Goal: Navigation & Orientation: Find specific page/section

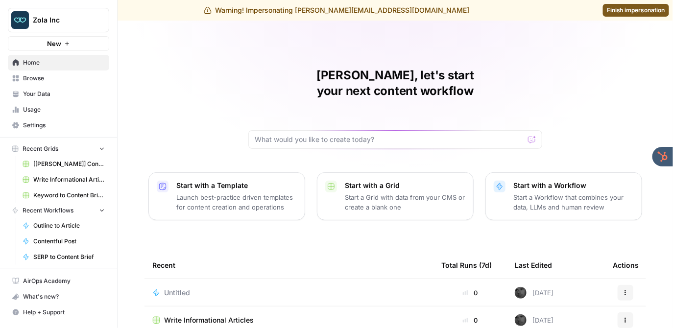
click at [39, 106] on span "Usage" at bounding box center [64, 109] width 82 height 9
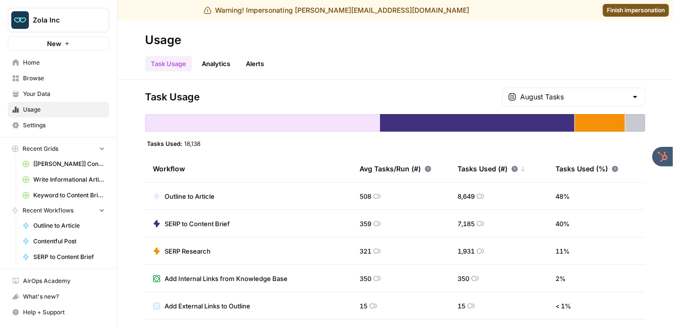
click at [38, 123] on span "Settings" at bounding box center [64, 125] width 82 height 9
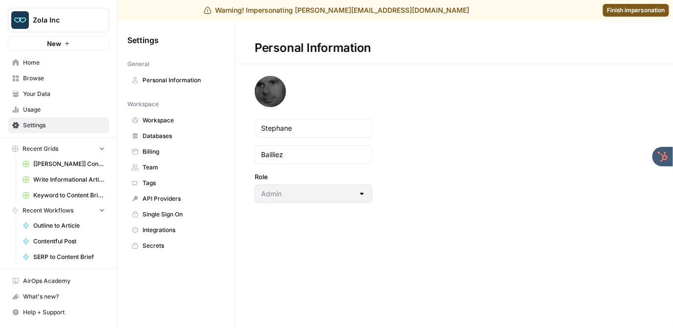
click at [167, 151] on span "Billing" at bounding box center [181, 151] width 78 height 9
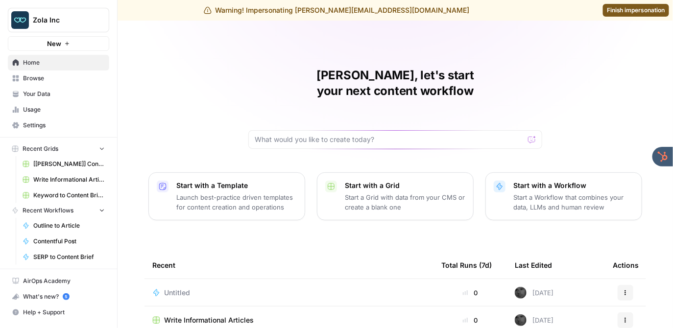
click at [44, 124] on span "Settings" at bounding box center [64, 125] width 82 height 9
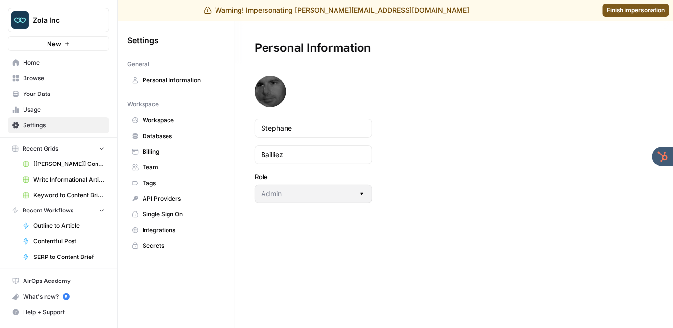
click at [165, 150] on span "Billing" at bounding box center [181, 151] width 78 height 9
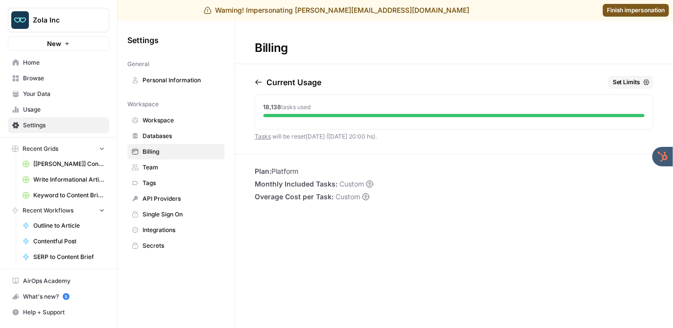
click at [256, 81] on icon "button" at bounding box center [259, 82] width 8 height 8
click at [305, 79] on icon "button" at bounding box center [301, 82] width 8 height 8
click at [173, 115] on link "Workspace" at bounding box center [175, 121] width 97 height 16
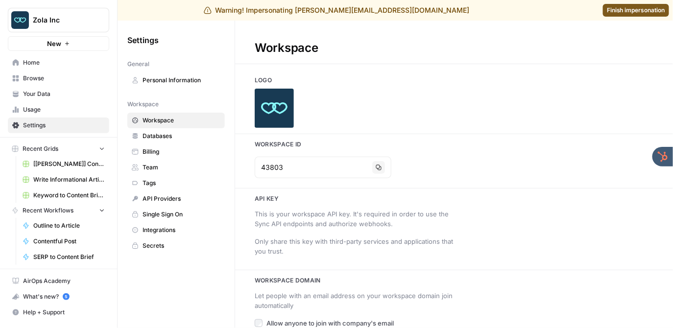
type input "[DOMAIN_NAME]"
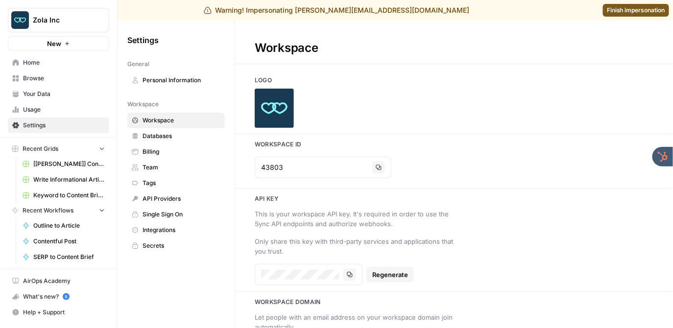
scroll to position [64, 0]
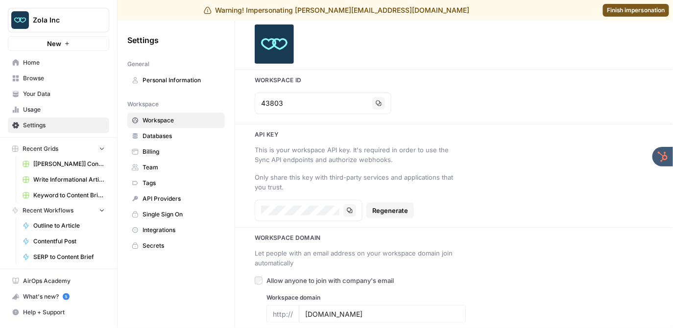
click at [168, 135] on span "Databases" at bounding box center [181, 136] width 78 height 9
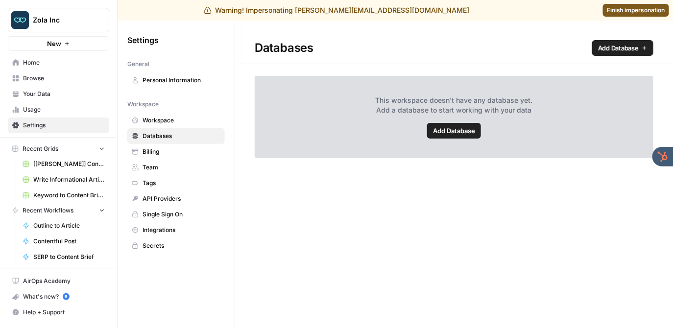
click at [165, 154] on span "Billing" at bounding box center [181, 151] width 78 height 9
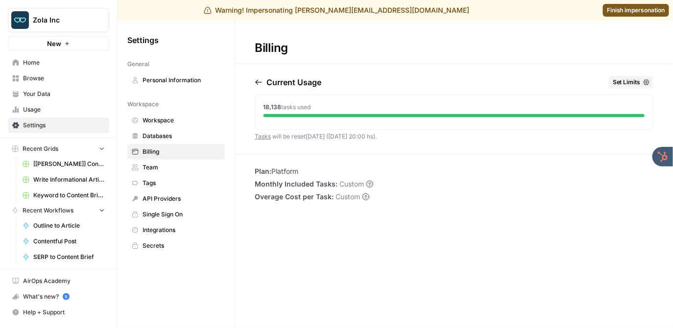
click at [164, 167] on span "Team" at bounding box center [181, 167] width 78 height 9
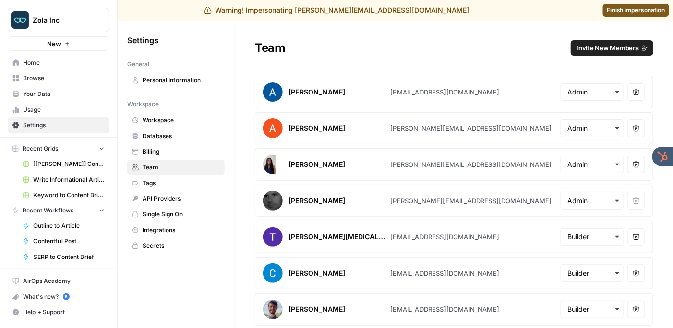
scroll to position [181, 0]
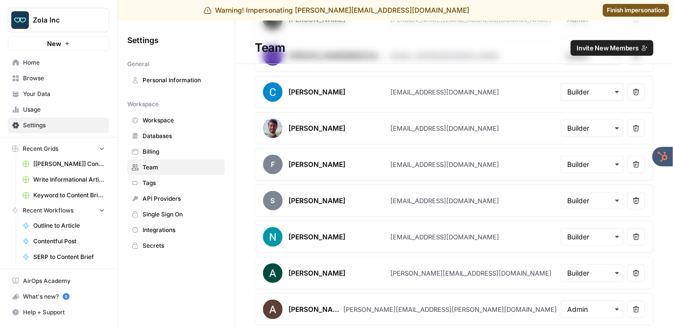
click at [175, 182] on span "Tags" at bounding box center [181, 183] width 78 height 9
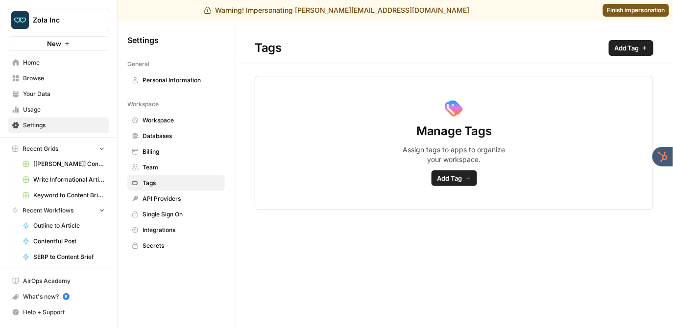
click at [175, 193] on link "API Providers" at bounding box center [175, 199] width 97 height 16
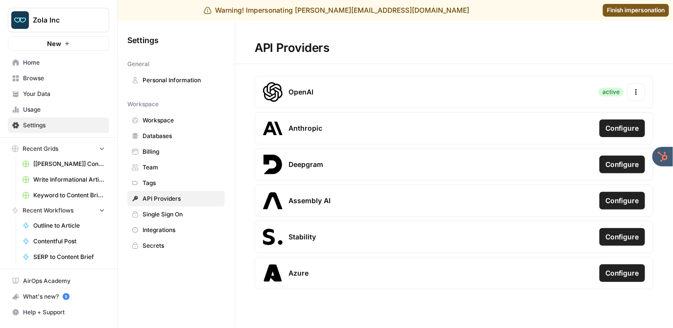
click at [175, 211] on span "Single Sign On" at bounding box center [181, 214] width 78 height 9
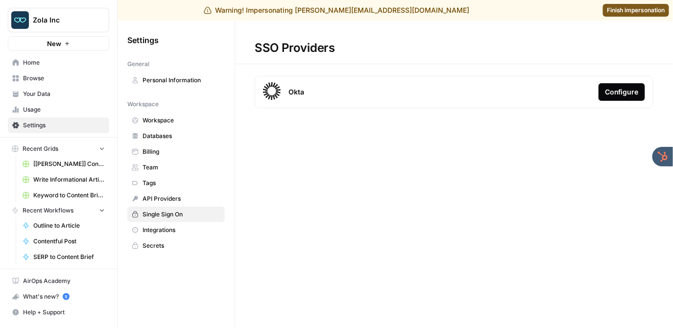
click at [174, 231] on span "Integrations" at bounding box center [181, 230] width 78 height 9
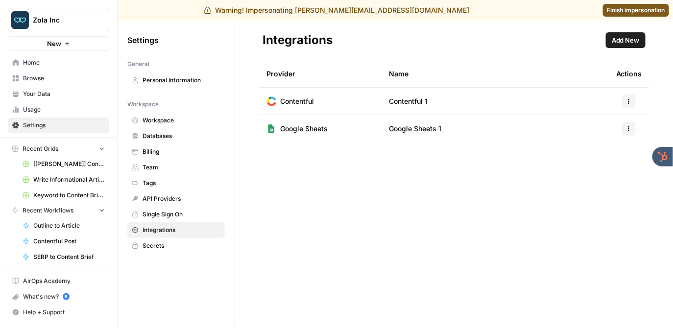
click at [172, 245] on span "Secrets" at bounding box center [181, 245] width 78 height 9
